Goal: Information Seeking & Learning: Learn about a topic

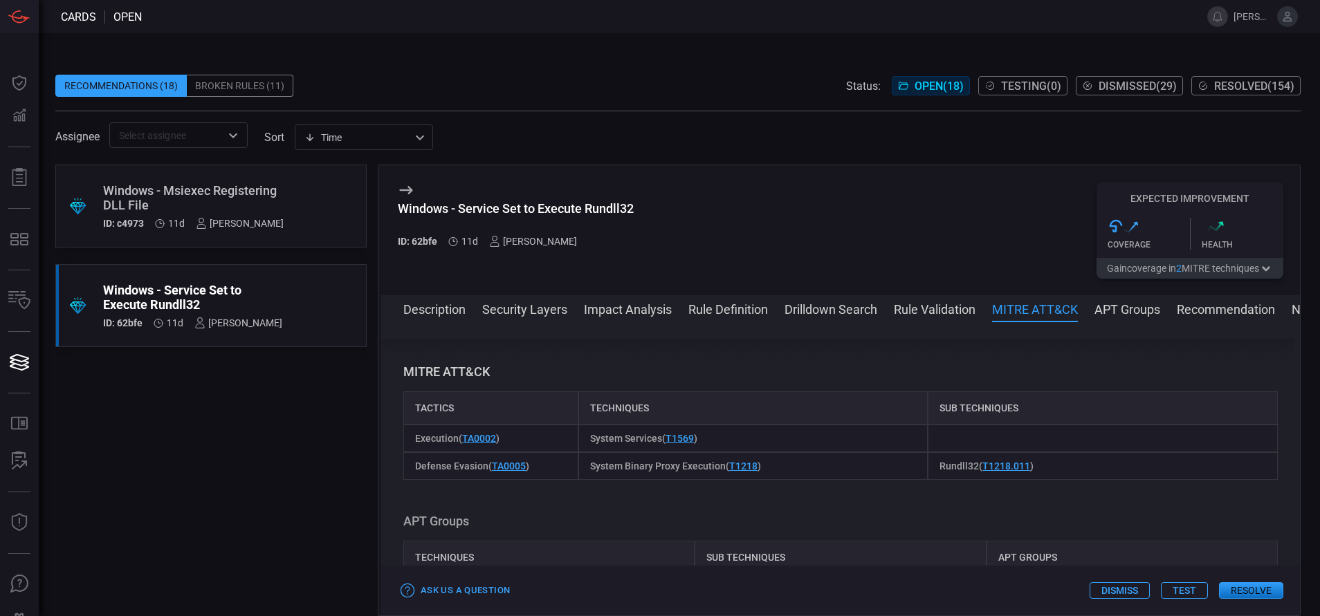
scroll to position [949, 0]
drag, startPoint x: 486, startPoint y: 463, endPoint x: 416, endPoint y: 468, distance: 70.0
click at [416, 468] on span "Defense Evasion ( TA0005 )" at bounding box center [472, 466] width 114 height 11
copy span "Defense Evasion"
click at [899, 309] on button "Rule Validation" at bounding box center [935, 308] width 82 height 17
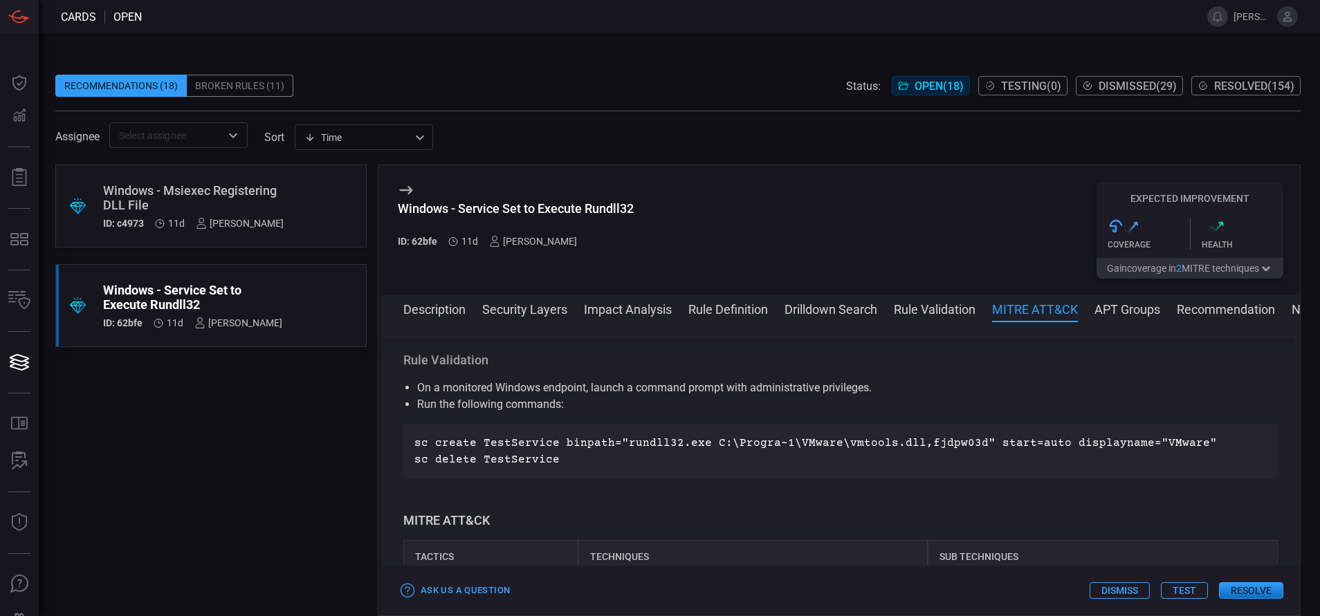
scroll to position [800, 0]
click at [818, 307] on button "Drilldown Search" at bounding box center [830, 308] width 93 height 17
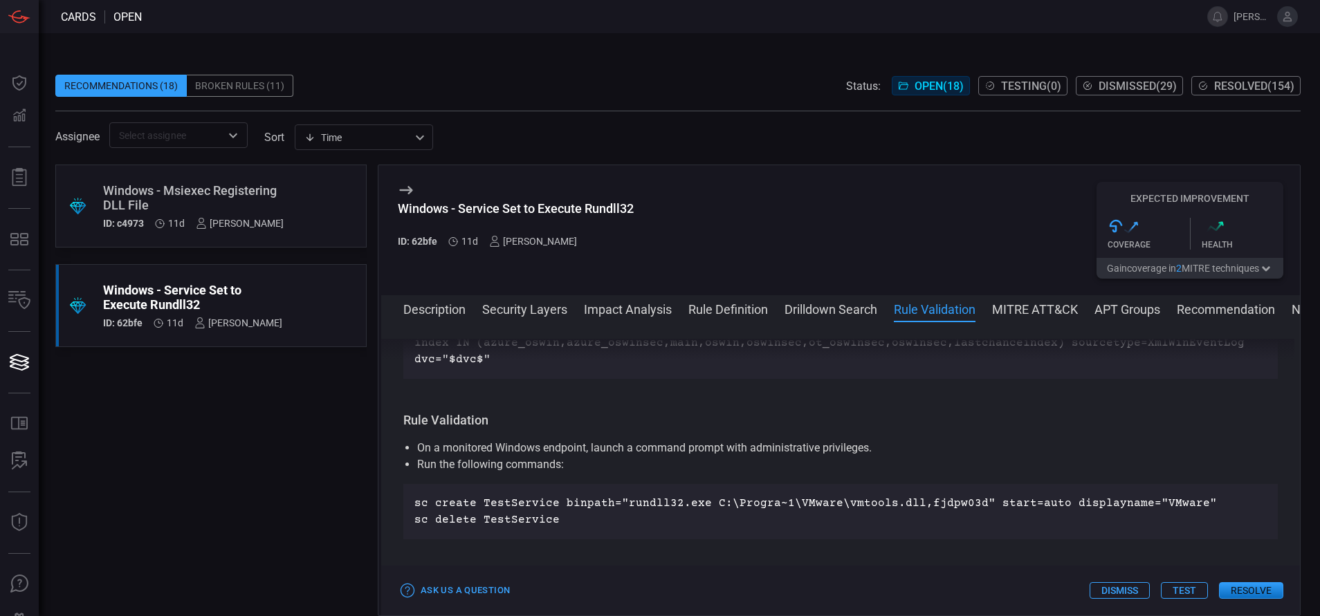
scroll to position [684, 0]
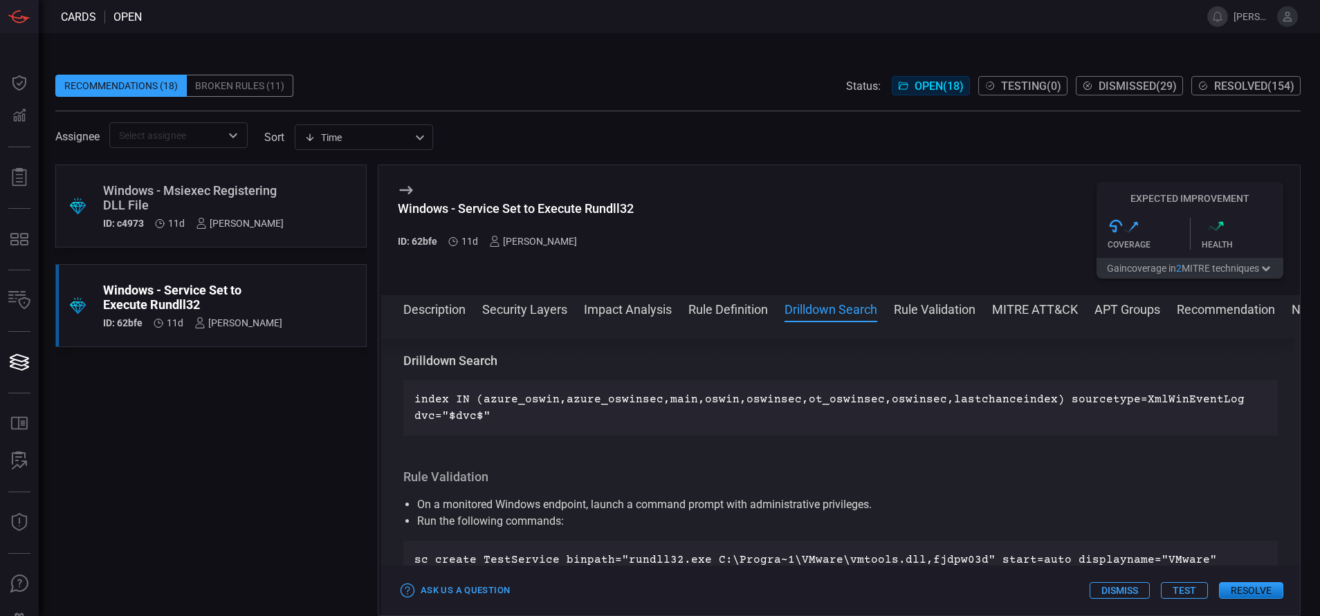
click at [755, 307] on button "Rule Definition" at bounding box center [728, 308] width 80 height 17
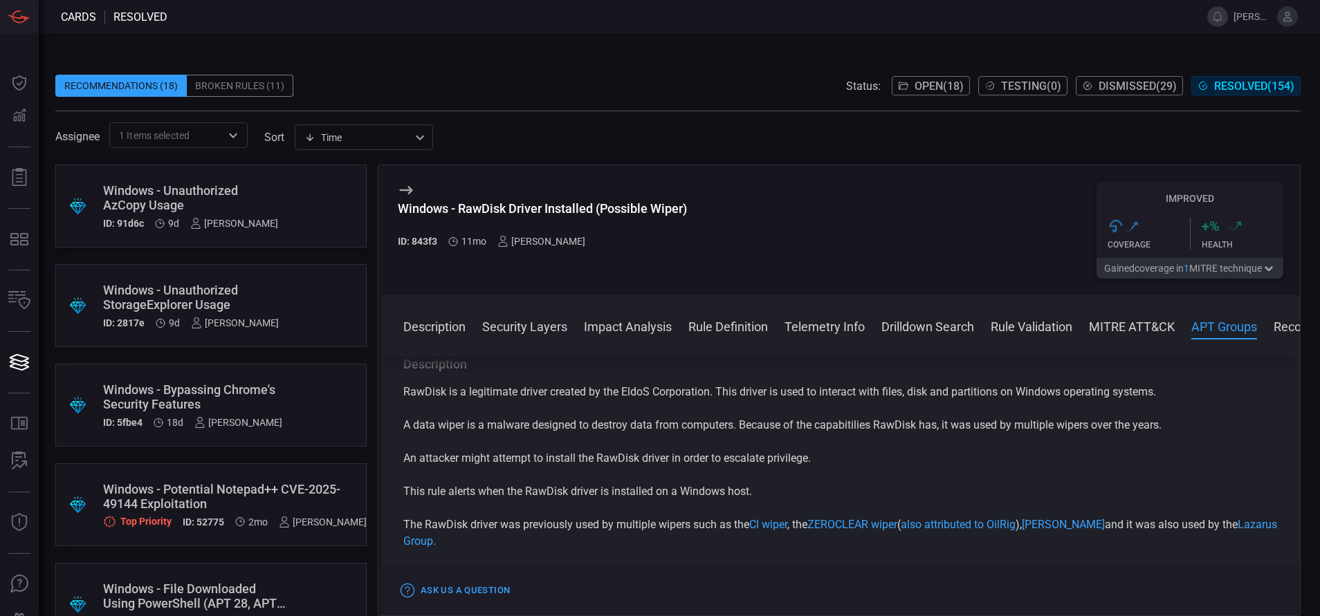
scroll to position [1428, 0]
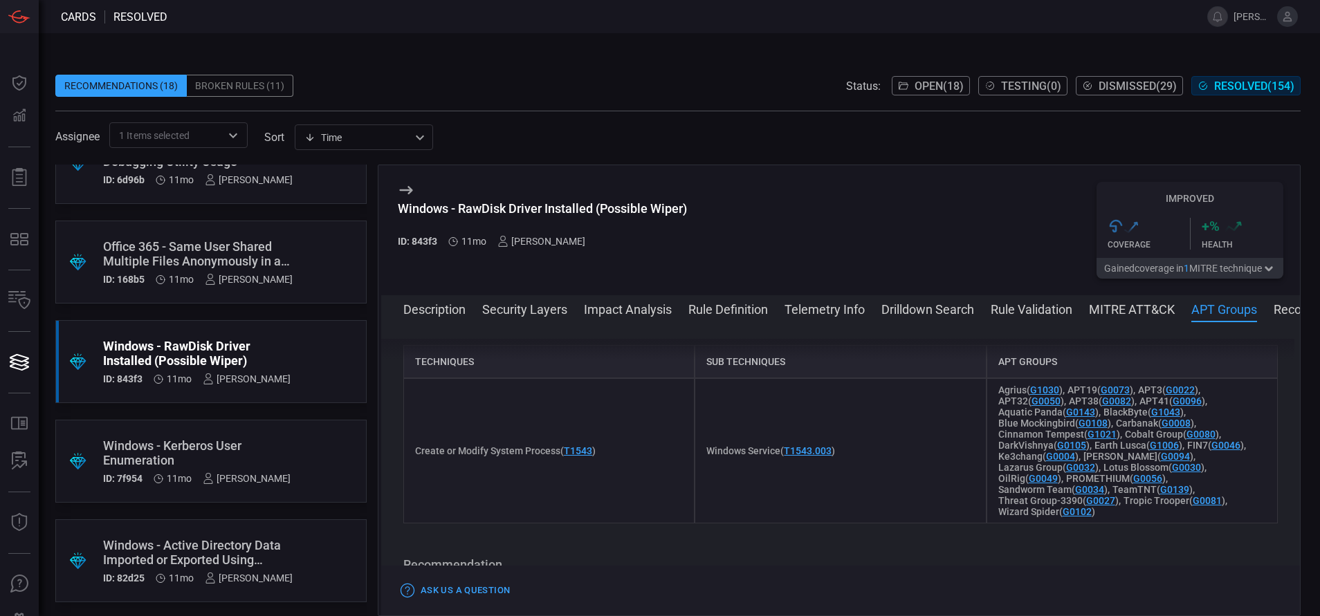
click at [730, 316] on button "Rule Definition" at bounding box center [728, 308] width 80 height 17
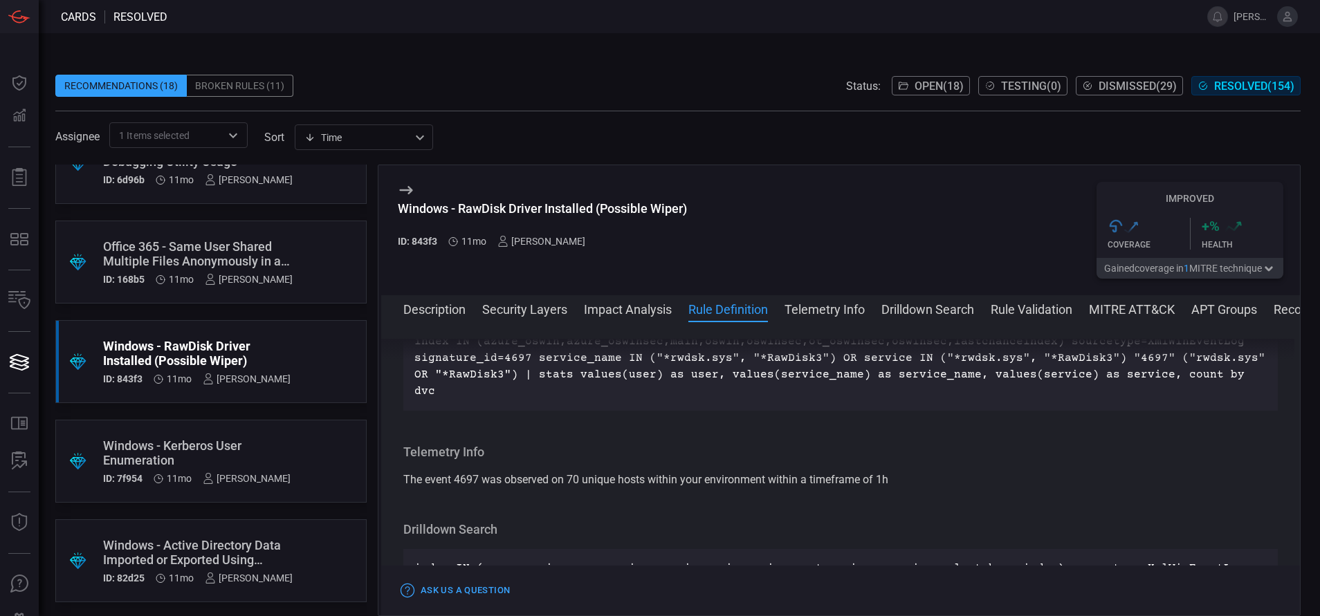
scroll to position [601, 0]
